Goal: Task Accomplishment & Management: Manage account settings

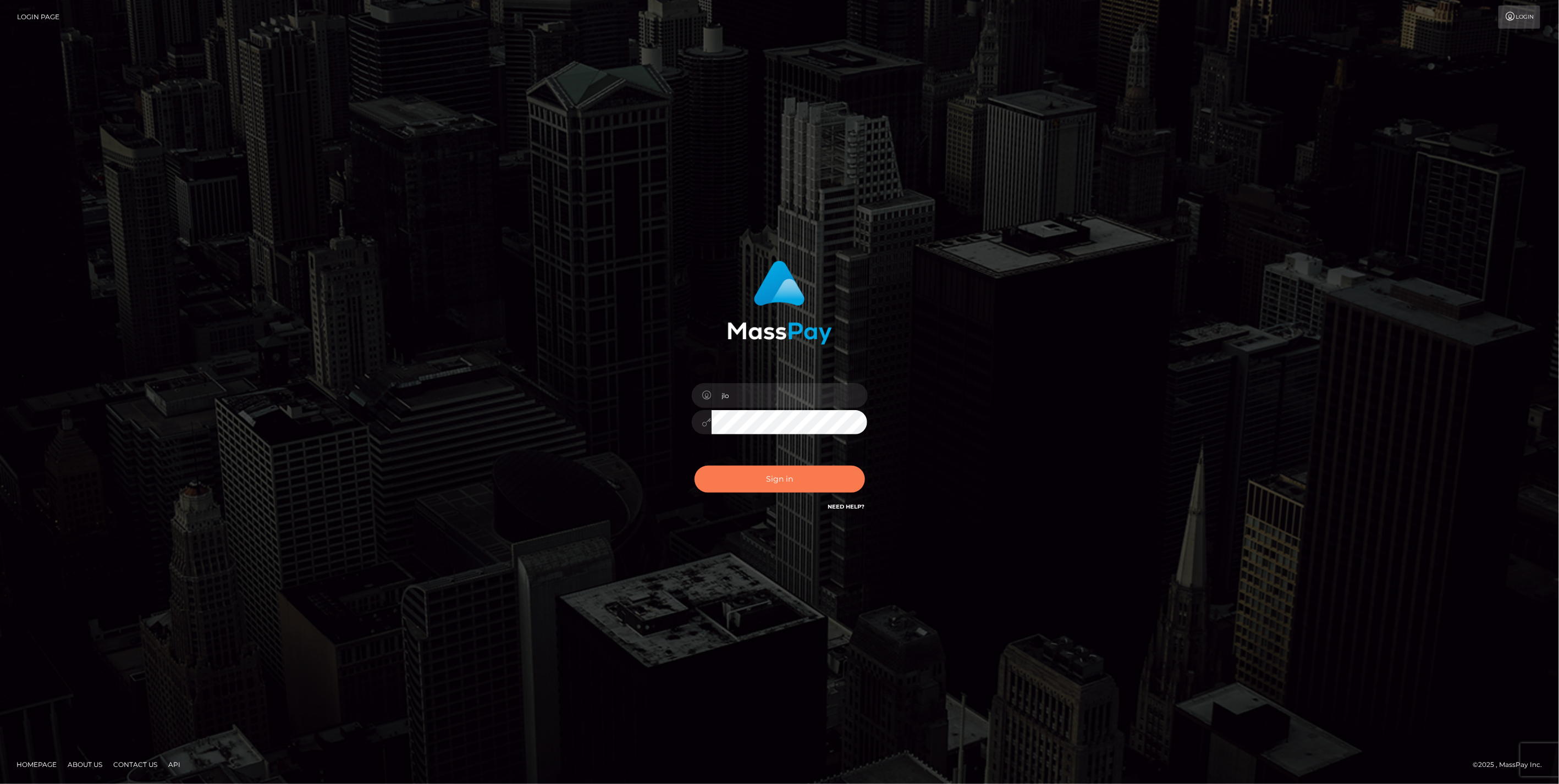
click at [784, 483] on button "Sign in" at bounding box center [780, 479] width 171 height 27
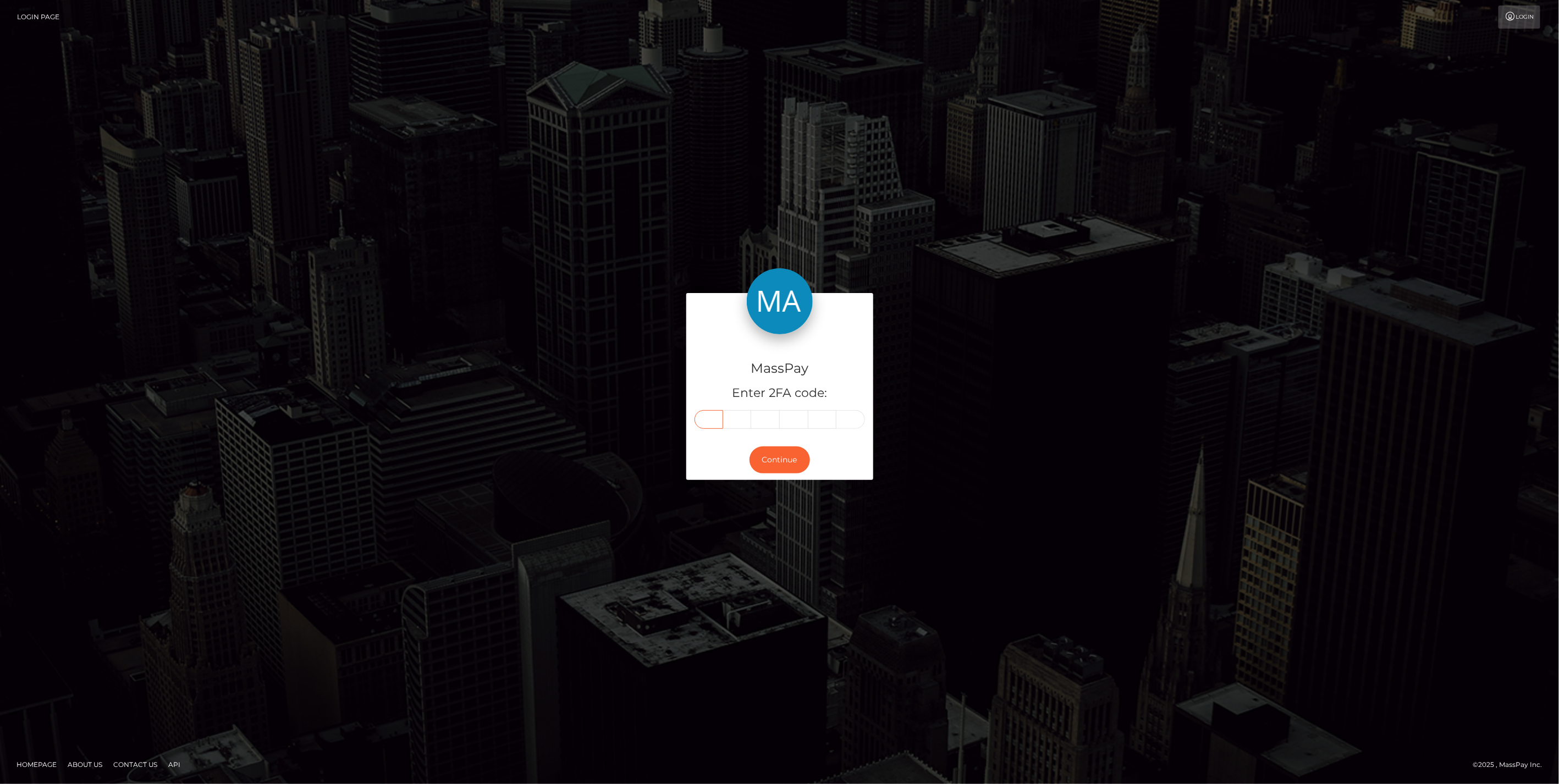
paste input "9"
type input "9"
type input "2"
type input "6"
type input "4"
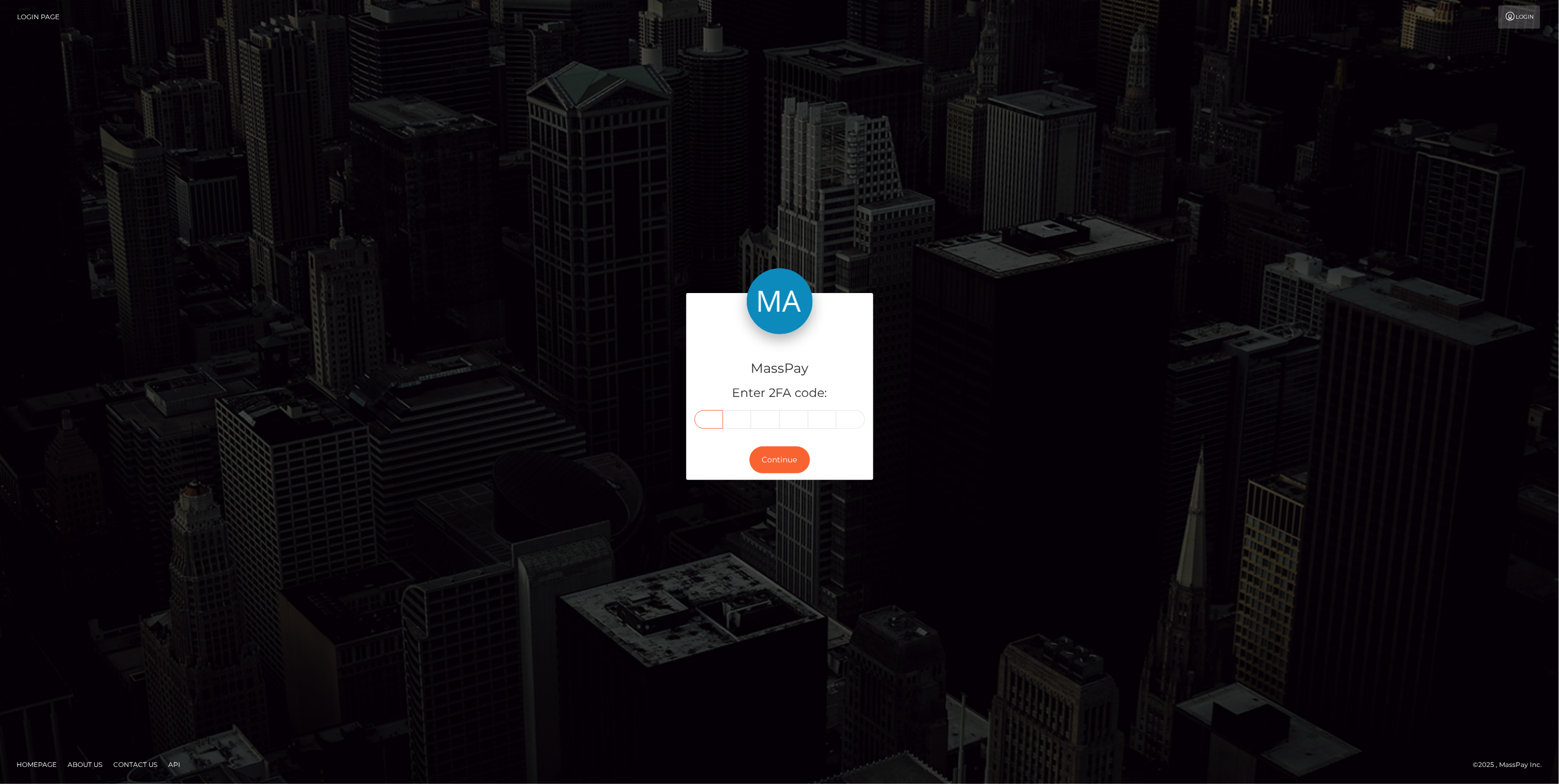
type input "6"
type input "9"
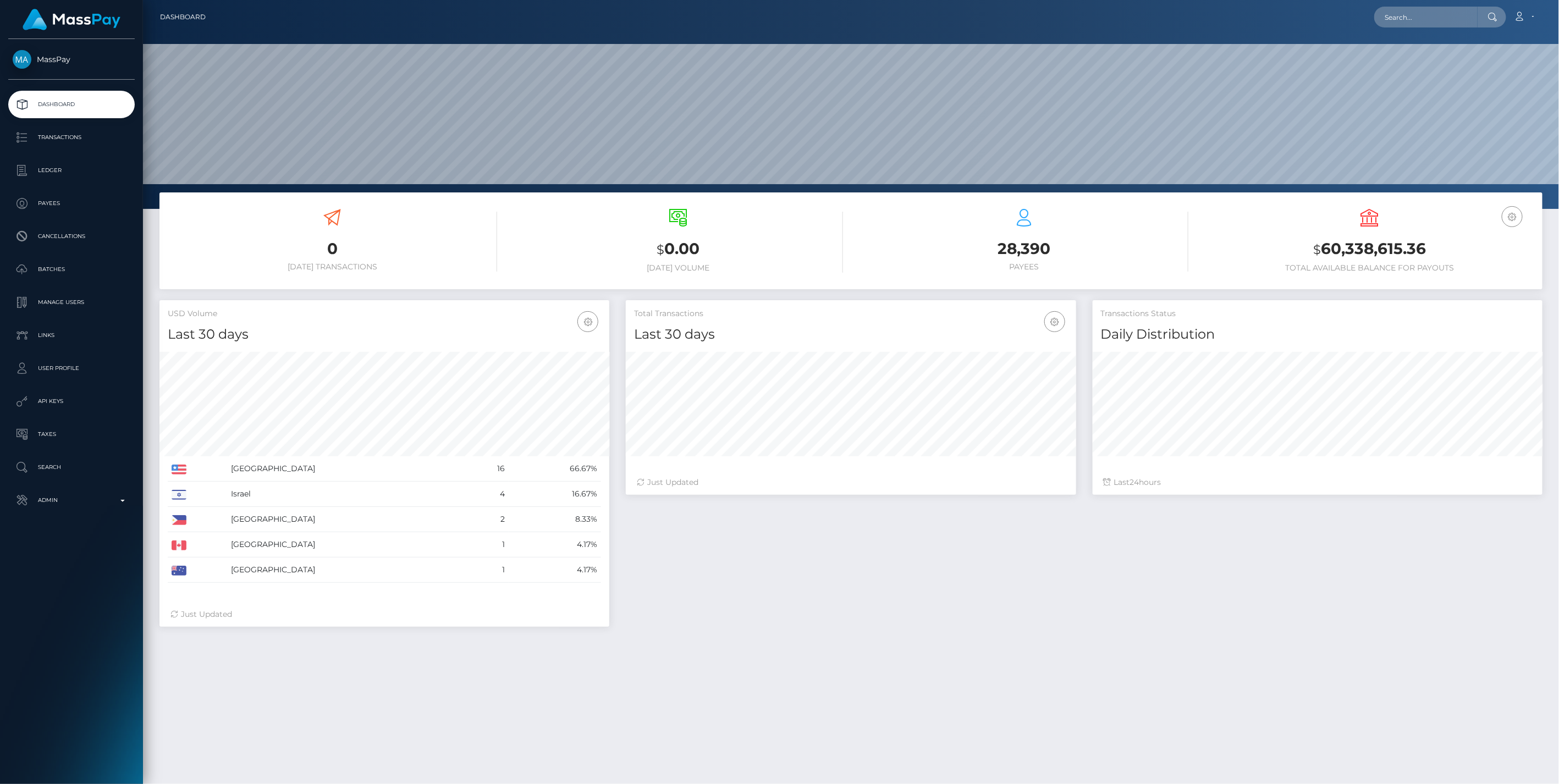
scroll to position [195, 449]
click at [76, 136] on p "Transactions" at bounding box center [71, 137] width 117 height 16
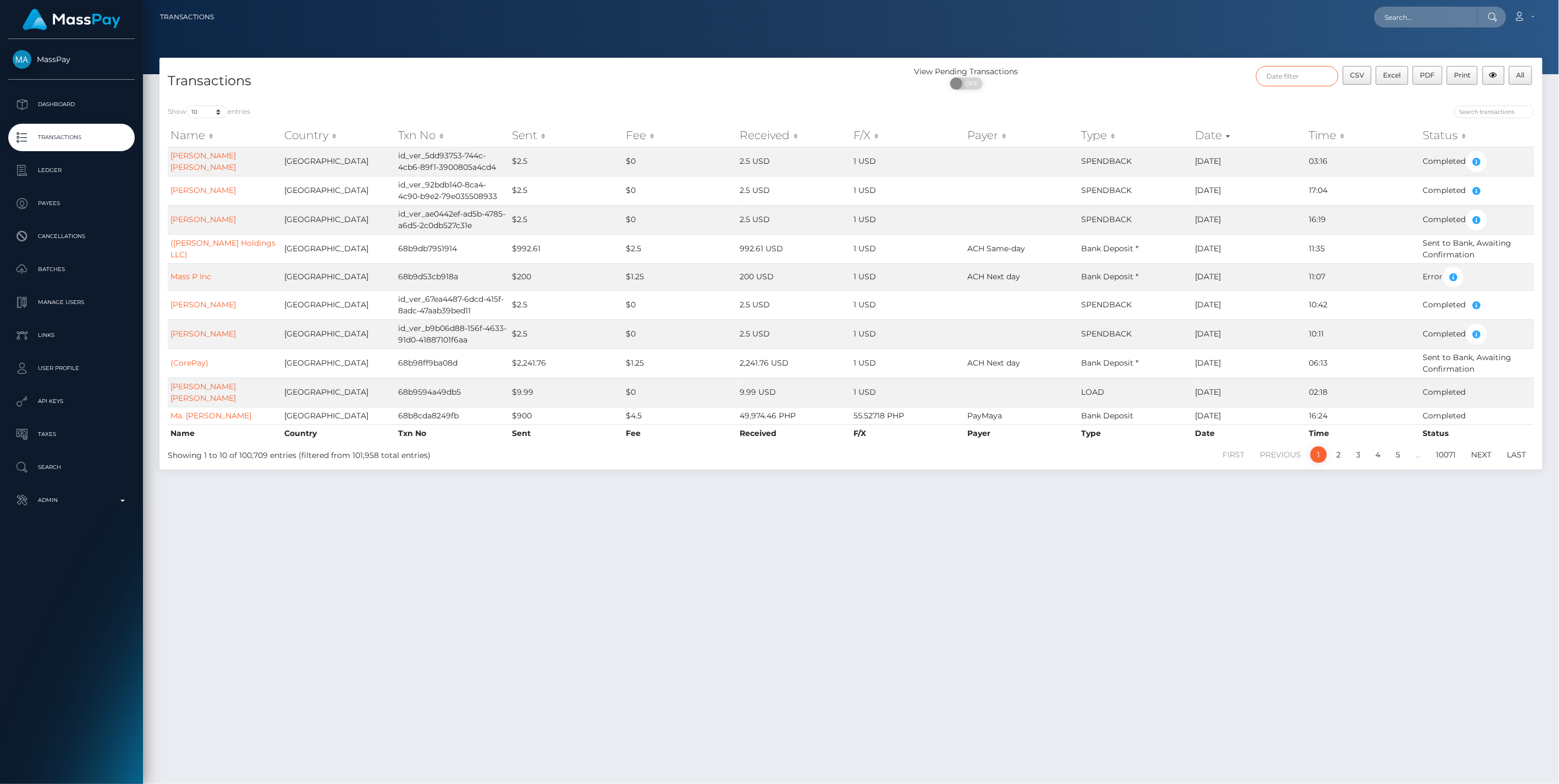
click at [1303, 77] on input "text" at bounding box center [1297, 76] width 82 height 21
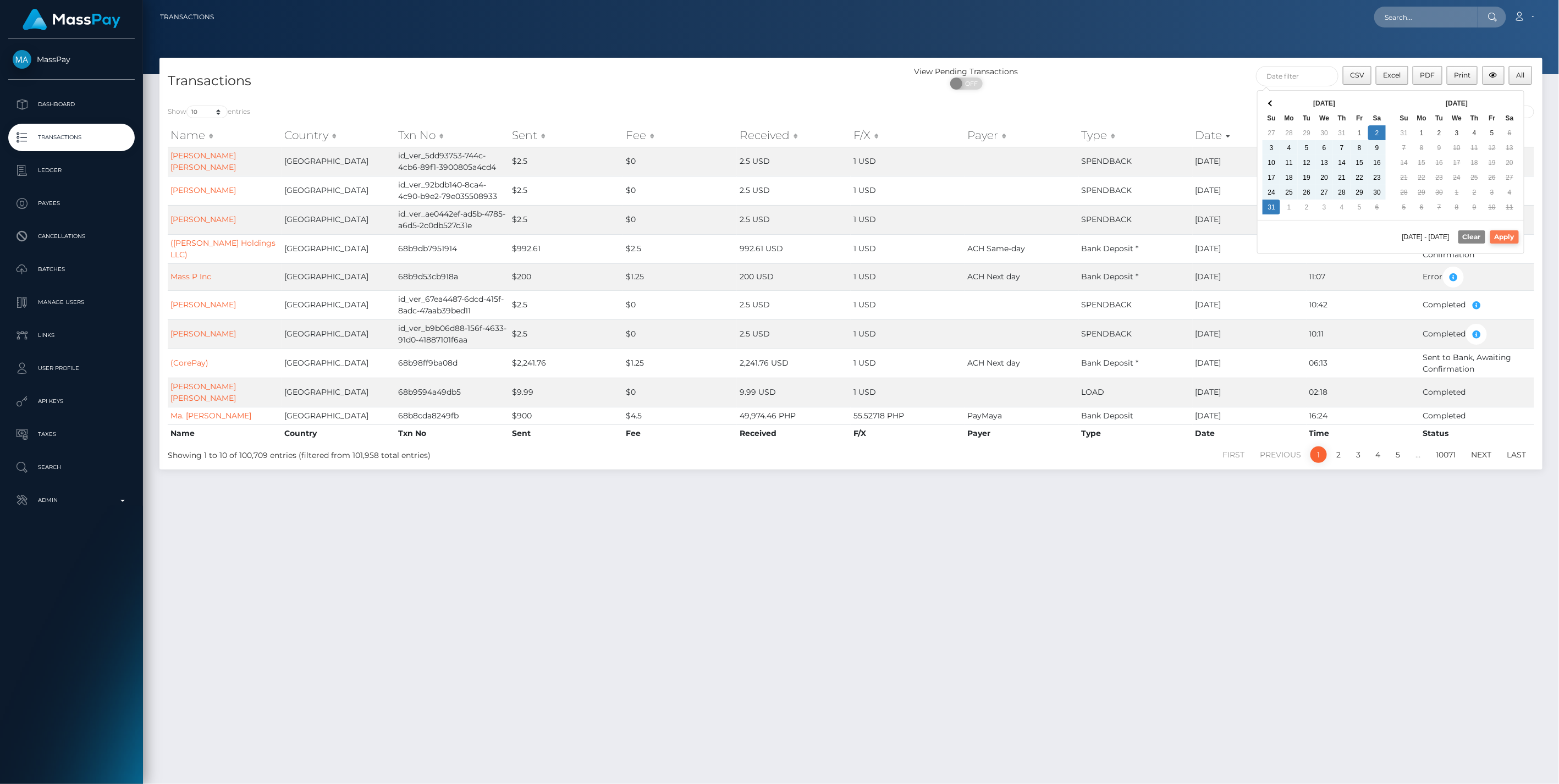
click at [1505, 237] on button "Apply" at bounding box center [1504, 237] width 28 height 13
type input "08/02/2025 - 08/31/2025"
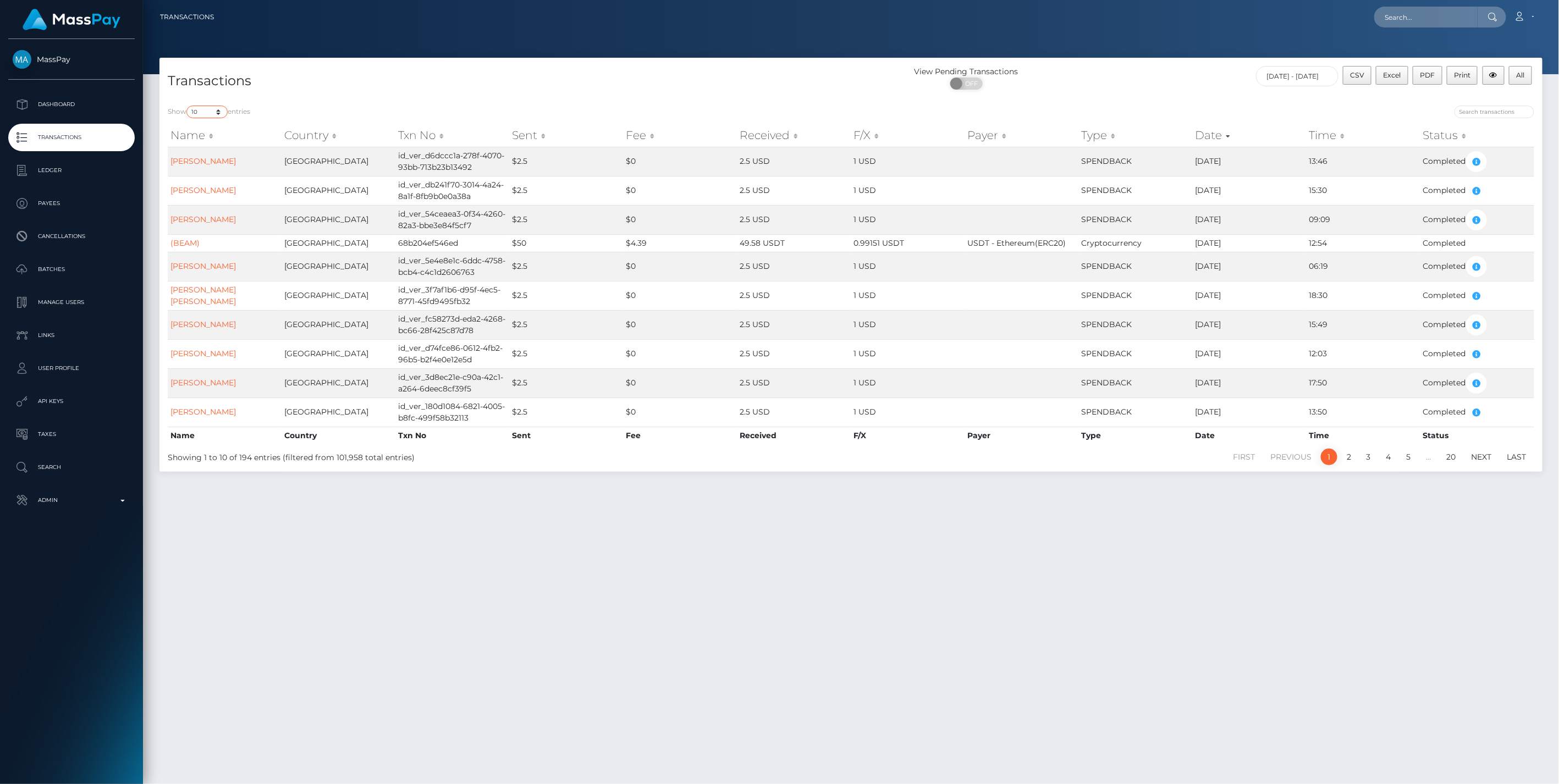
click at [221, 113] on select "10 25 50 100 250 500 1,000 3,500 All" at bounding box center [207, 111] width 41 height 13
select select "500"
click at [188, 105] on select "10 25 50 100 250 500 1,000 3,500 All" at bounding box center [207, 111] width 41 height 13
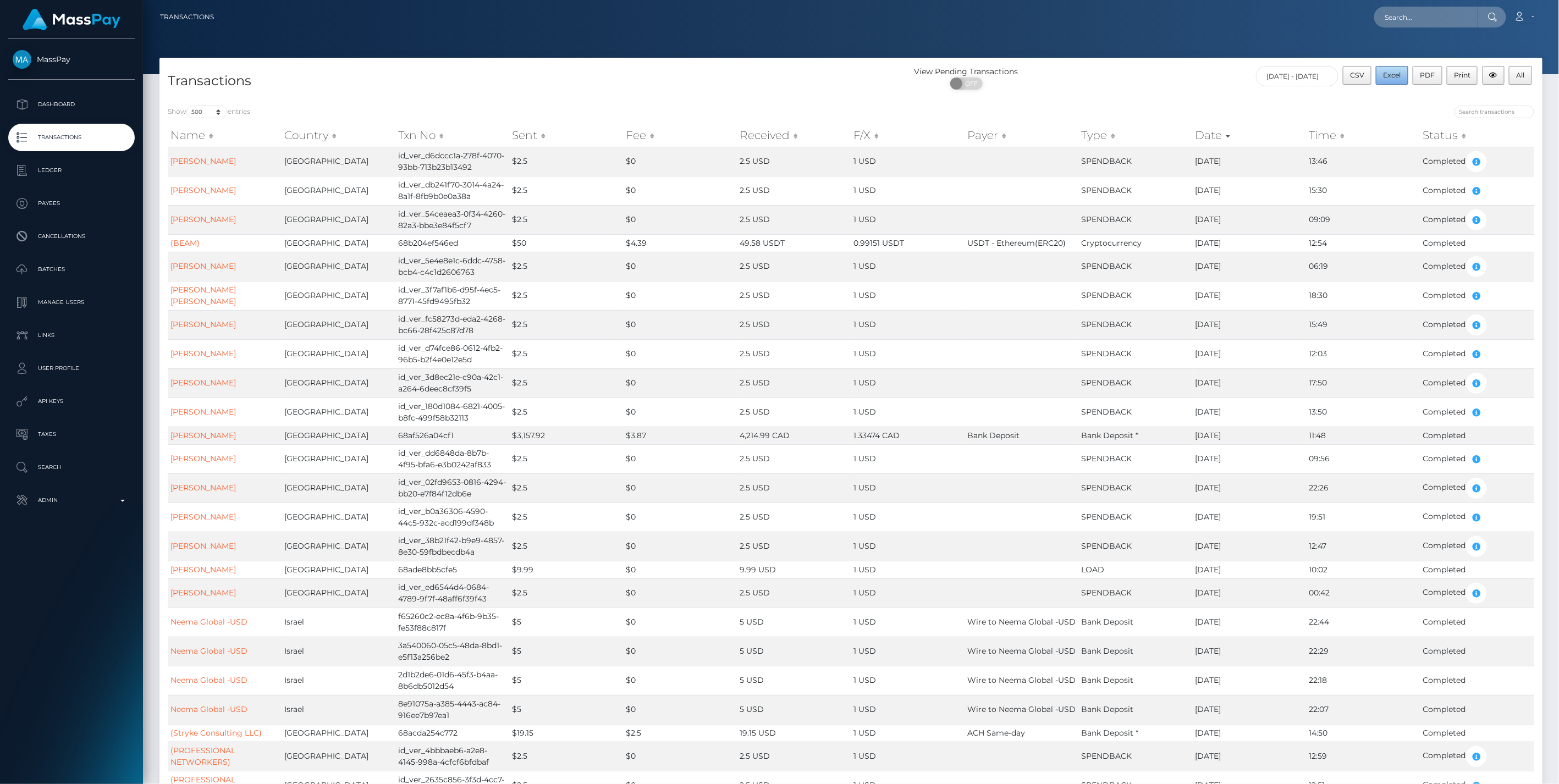
click at [1388, 78] on span "Excel" at bounding box center [1392, 75] width 18 height 8
drag, startPoint x: 1150, startPoint y: 91, endPoint x: 1170, endPoint y: 96, distance: 20.6
click at [1150, 91] on div "View Pending Transactions ON OFF" at bounding box center [1025, 80] width 346 height 29
click at [1487, 110] on input "search" at bounding box center [1494, 111] width 80 height 13
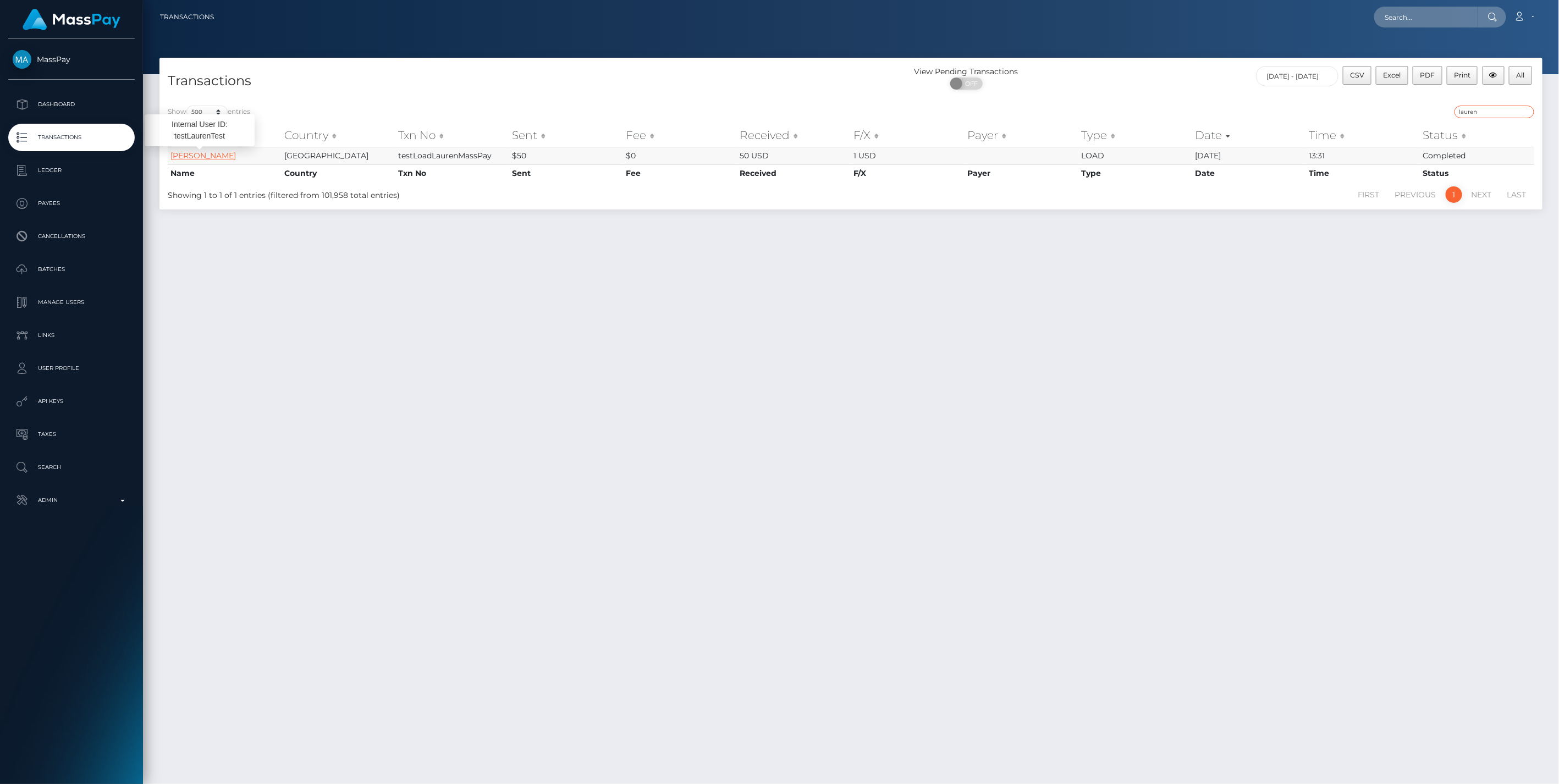
type input "lauren"
click at [201, 155] on link "Lauren Murphy" at bounding box center [203, 155] width 65 height 10
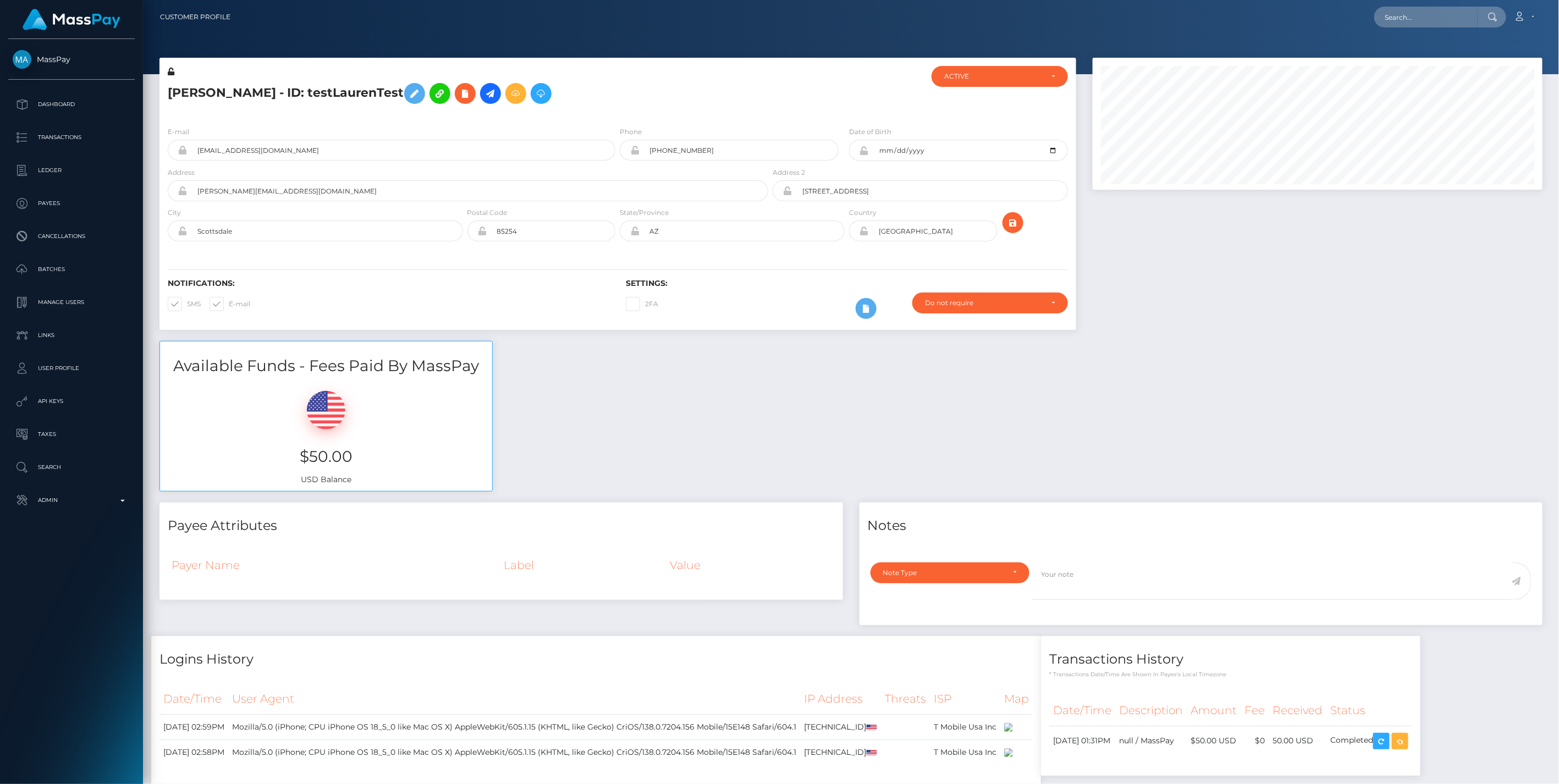
scroll to position [153, 0]
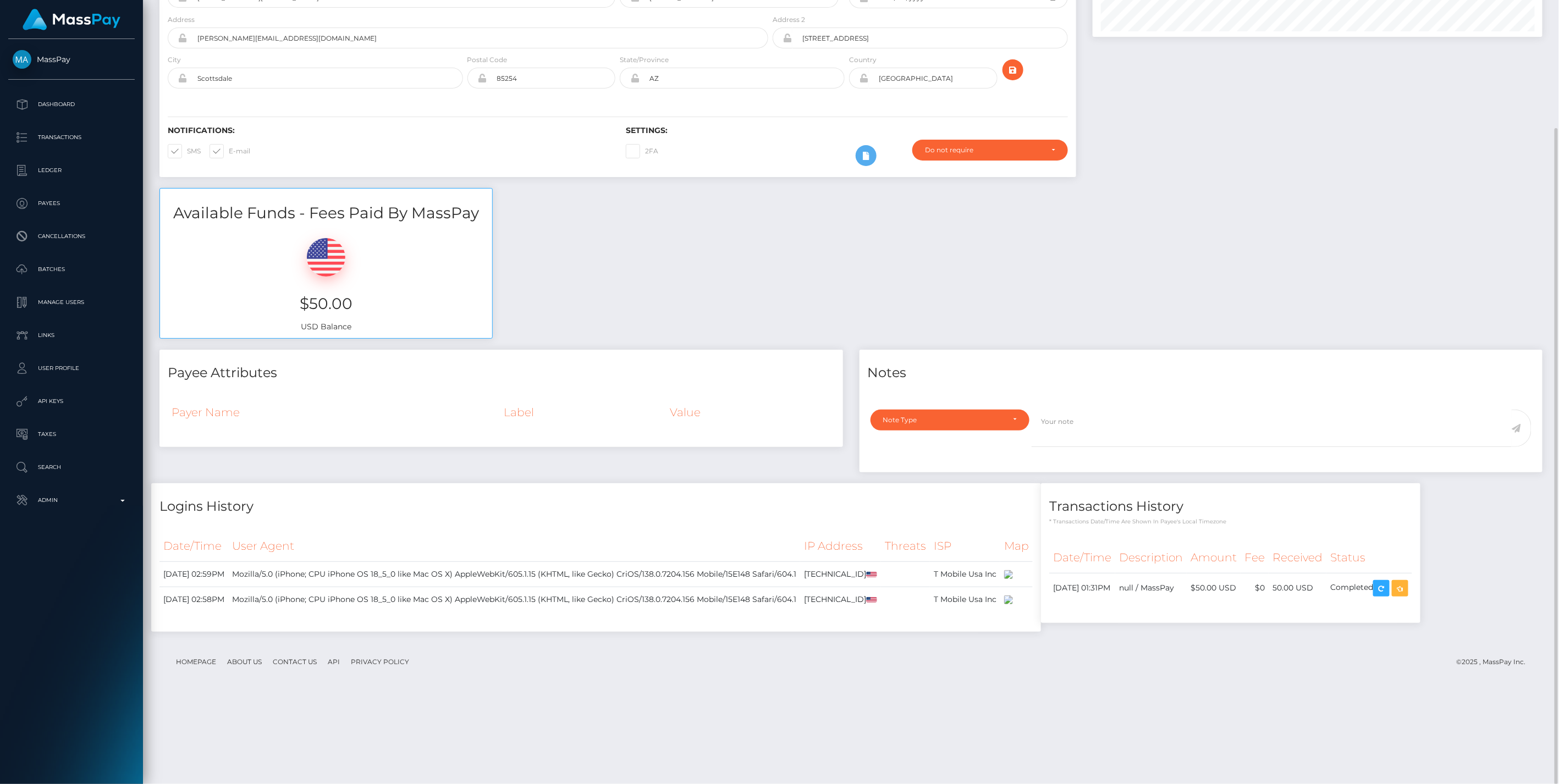
click at [1023, 681] on footer "Homepage About Us Contact Us API Privacy Policy © 2025 , MassPay Inc." at bounding box center [851, 662] width 1383 height 39
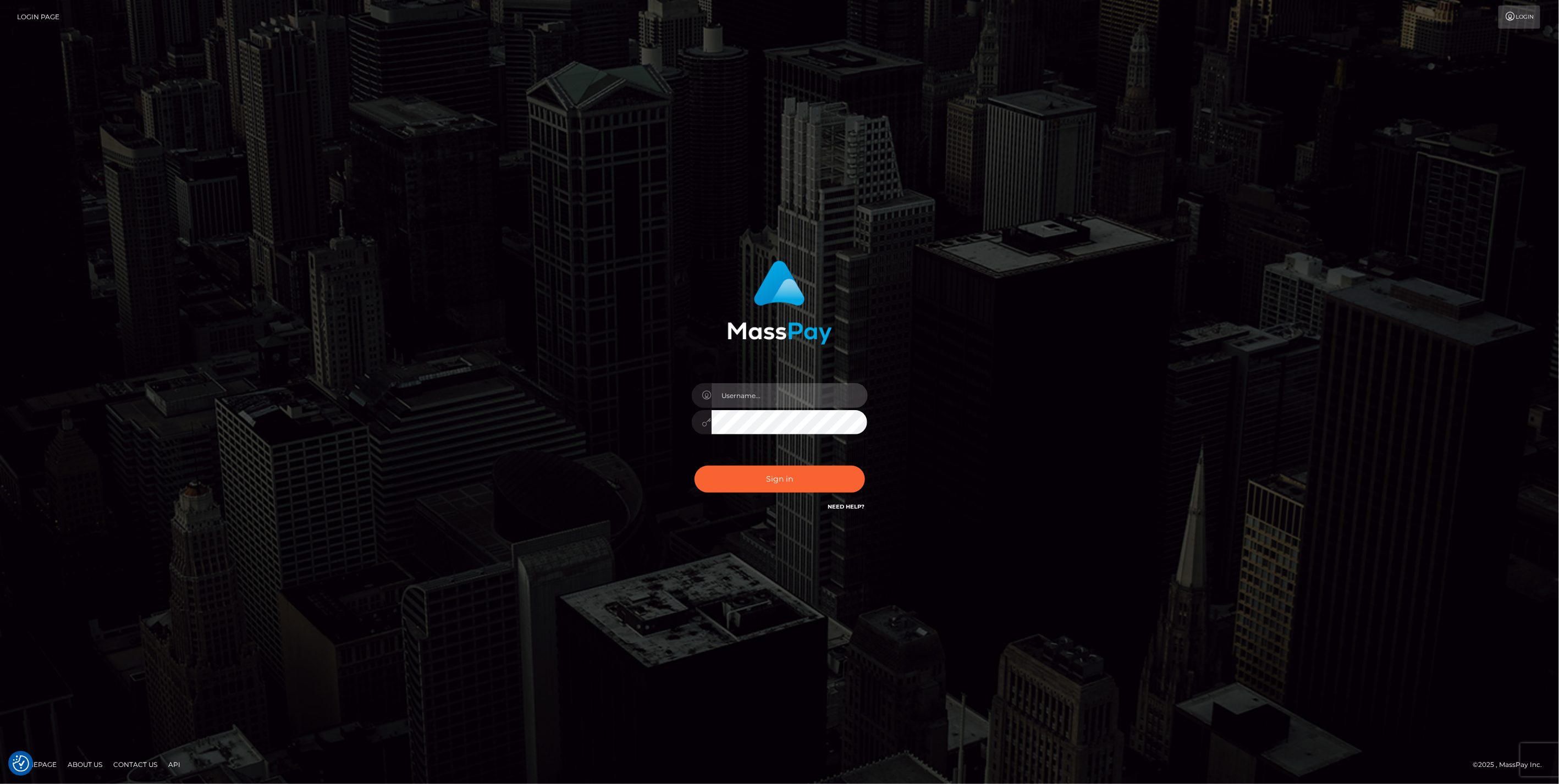
type input "jlo"
